Goal: Navigation & Orientation: Find specific page/section

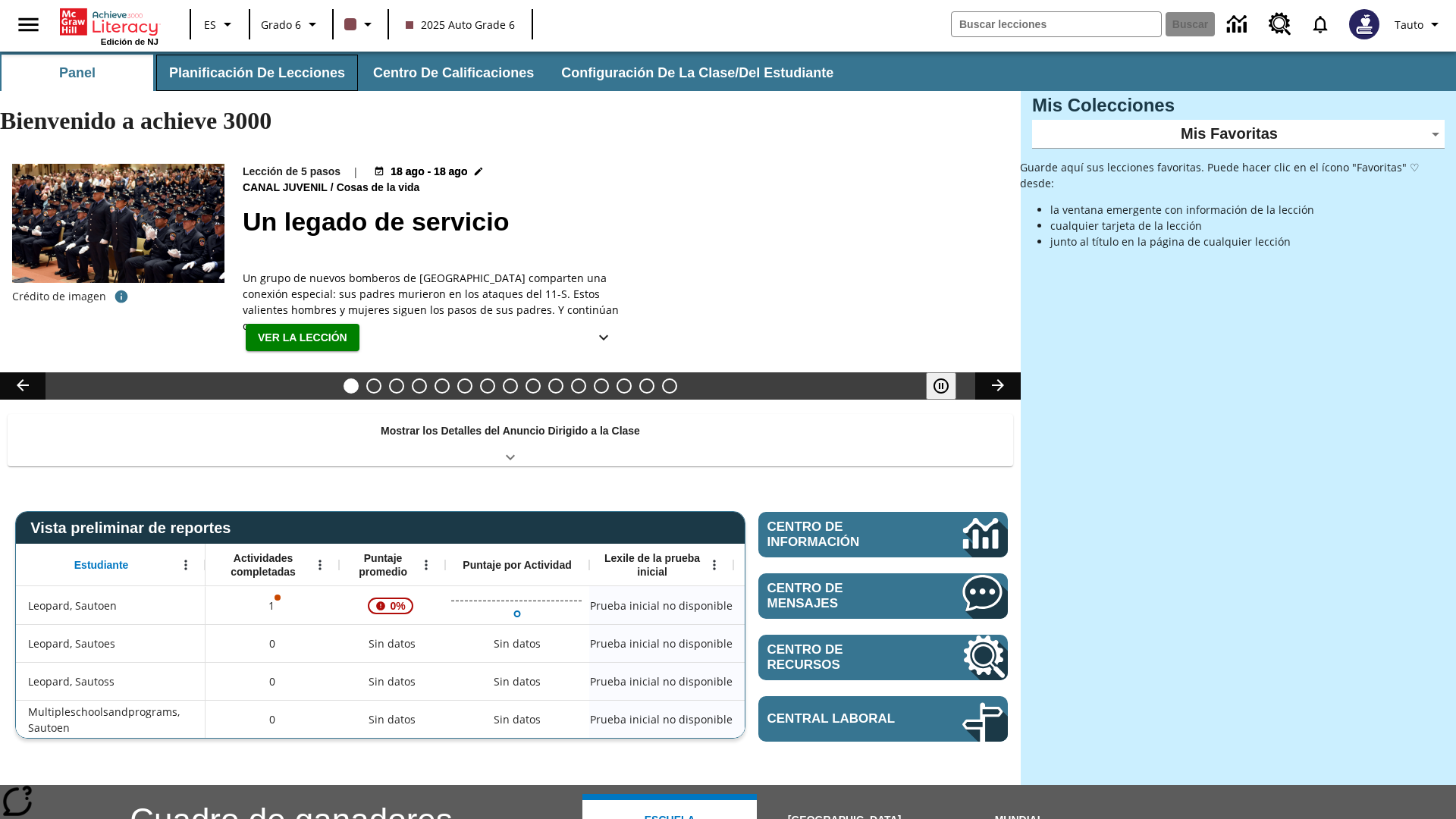
click at [254, 73] on button "Planificación de lecciones" at bounding box center [257, 73] width 202 height 36
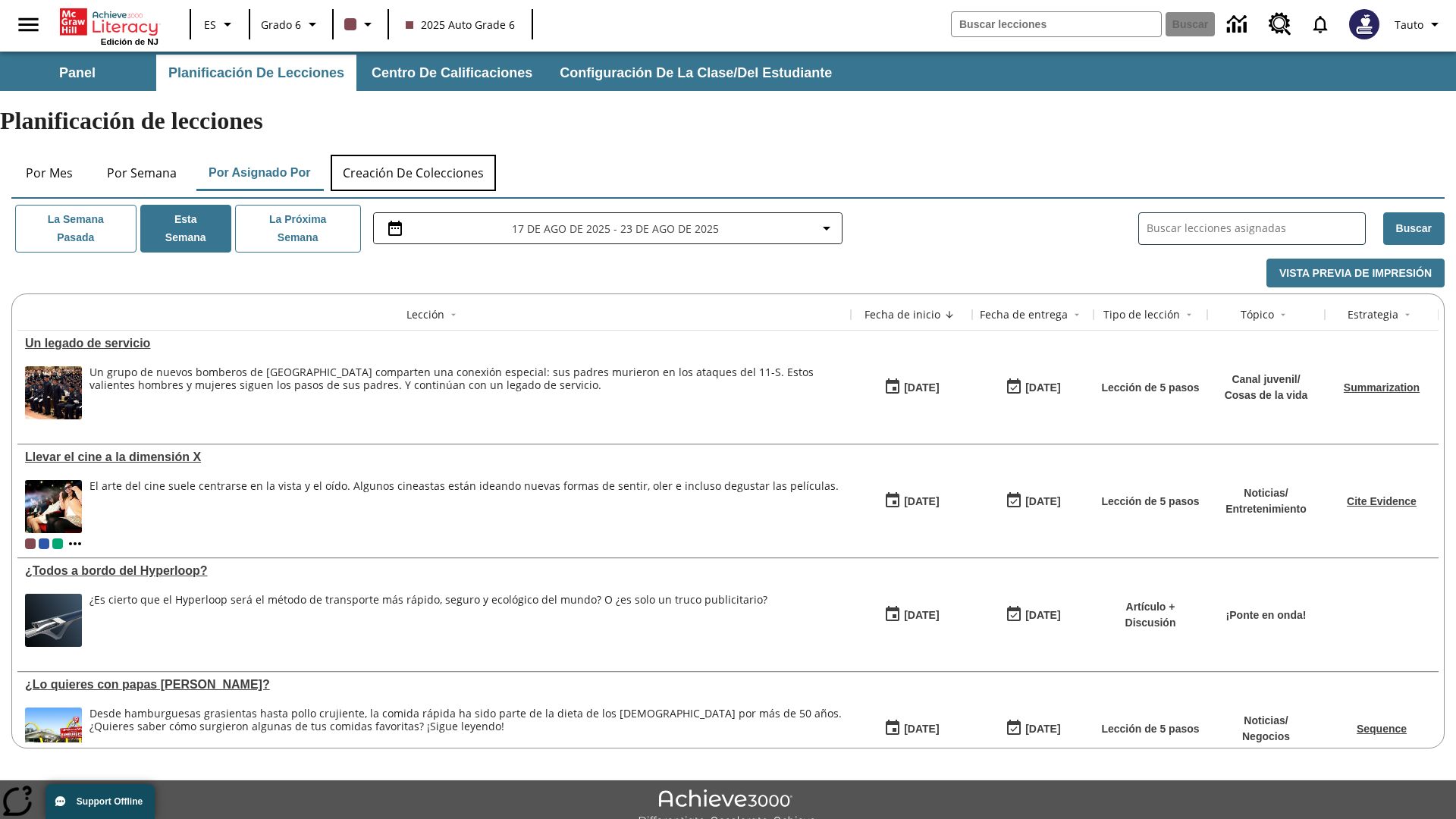
click at [414, 155] on button "Creación de colecciones" at bounding box center [413, 173] width 165 height 36
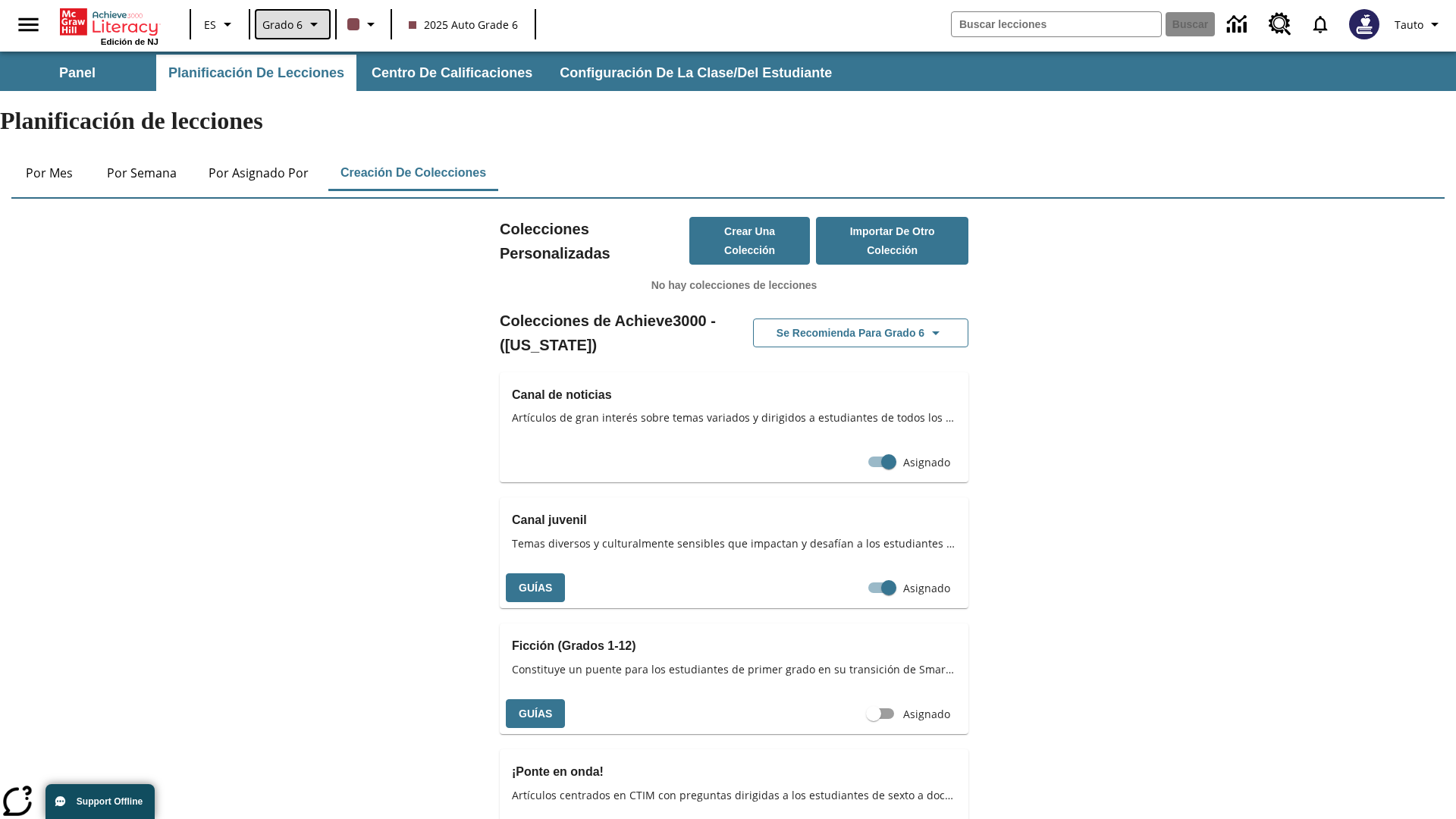
click at [291, 24] on span "Grado 6" at bounding box center [282, 24] width 40 height 16
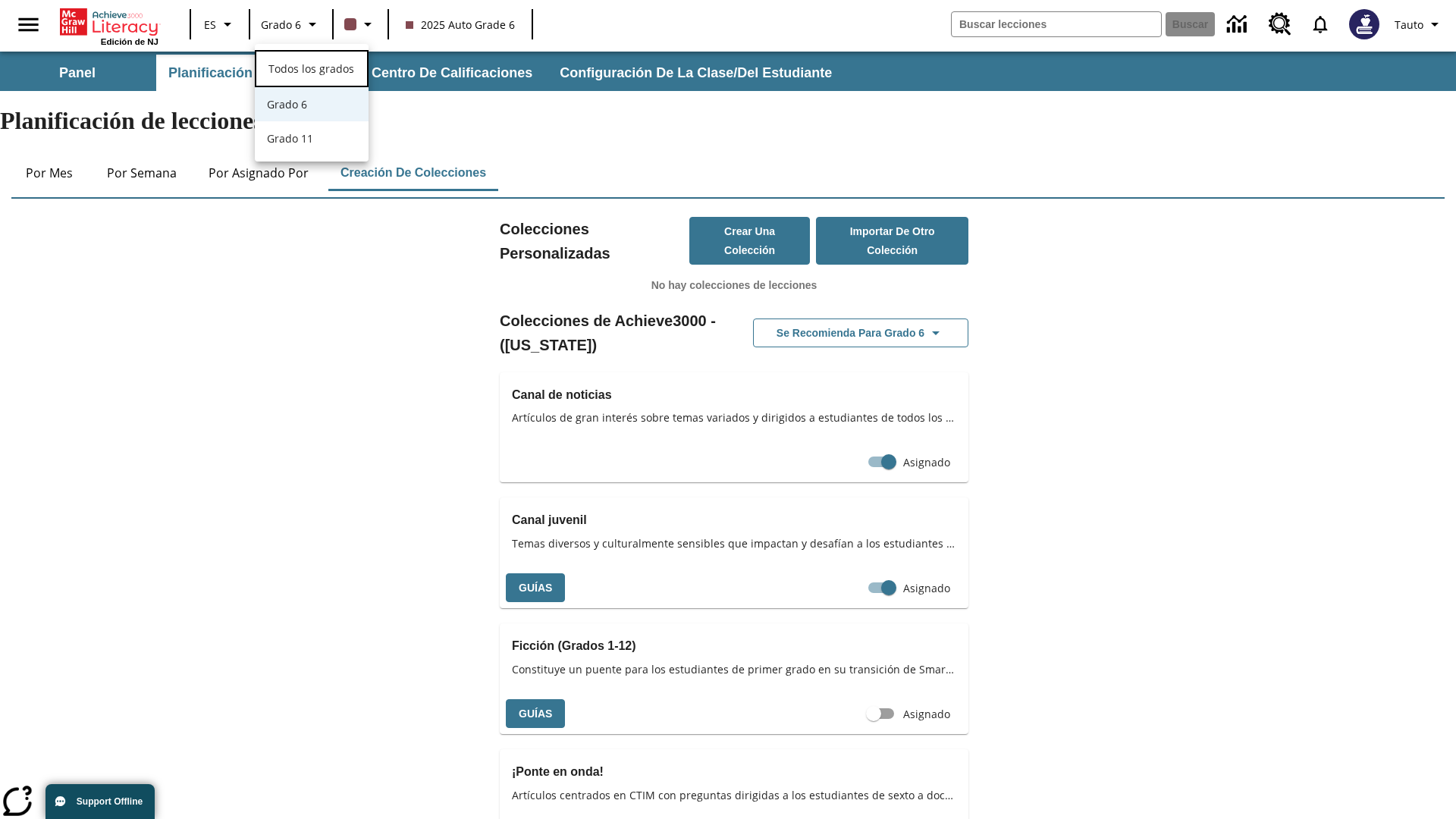
click at [312, 67] on span "Todos los grados" at bounding box center [311, 68] width 85 height 14
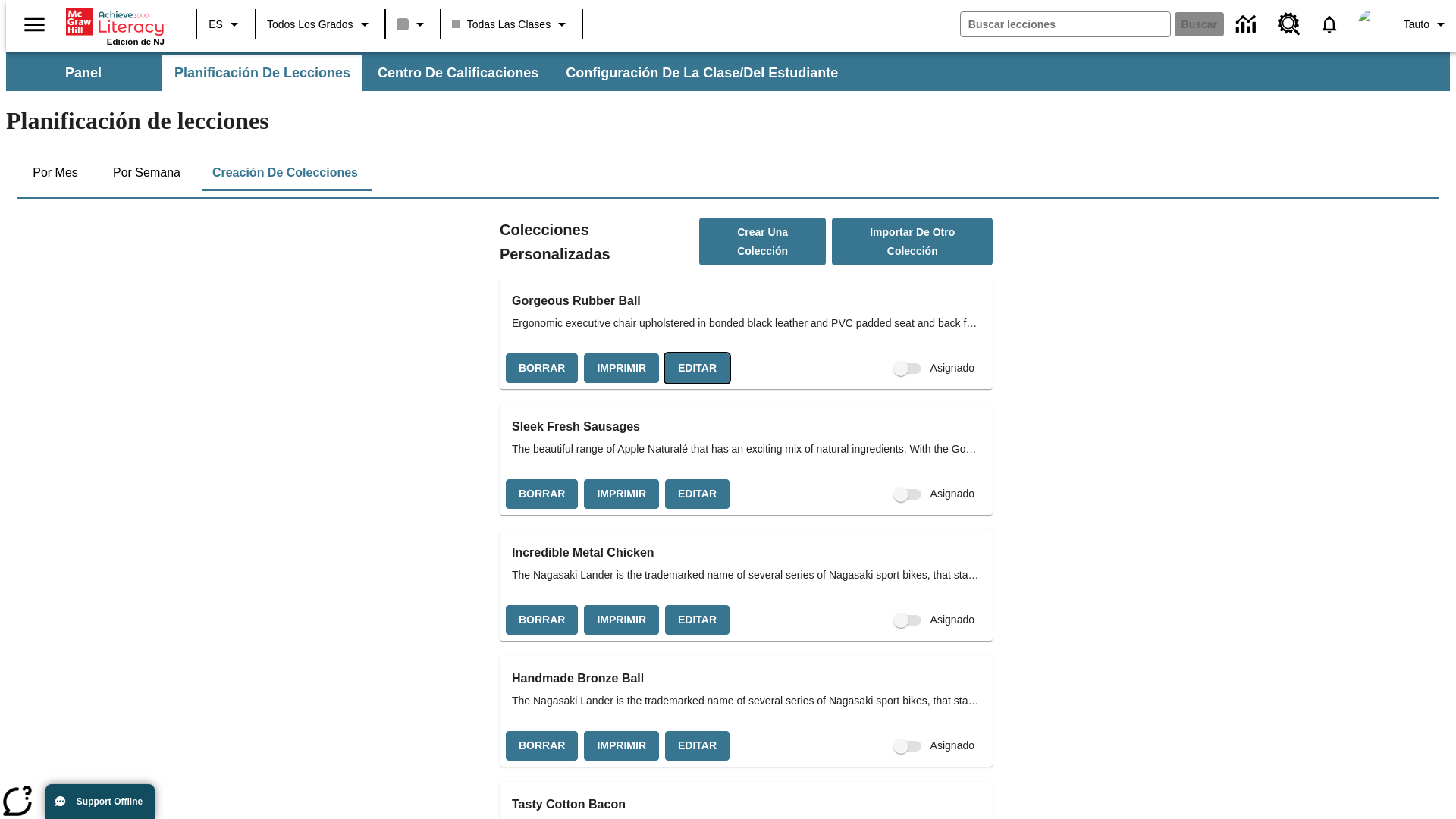
click at [692, 353] on button "Editar" at bounding box center [697, 368] width 64 height 30
